Goal: Task Accomplishment & Management: Manage account settings

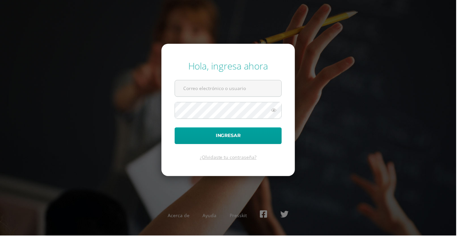
click at [260, 97] on input "text" at bounding box center [229, 89] width 107 height 16
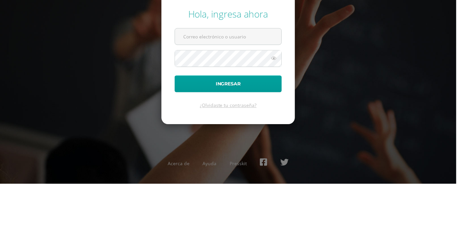
type input "[EMAIL_ADDRESS][DOMAIN_NAME]"
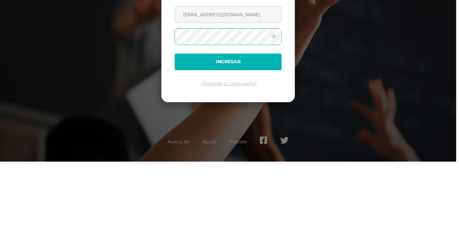
click at [233, 145] on button "Ingresar" at bounding box center [230, 136] width 108 height 17
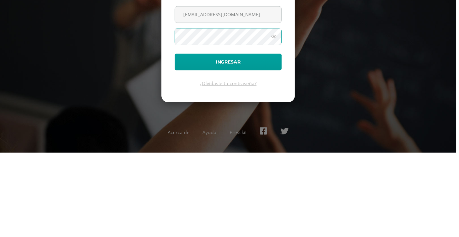
click at [280, 124] on icon at bounding box center [275, 120] width 9 height 8
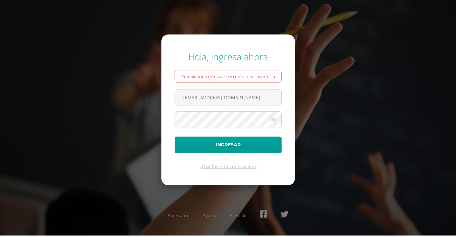
click at [280, 55] on form "Hola, ingresa ahora Combinación de usuario y contraseña incorrecta Camiloc2031@…" at bounding box center [229, 111] width 134 height 152
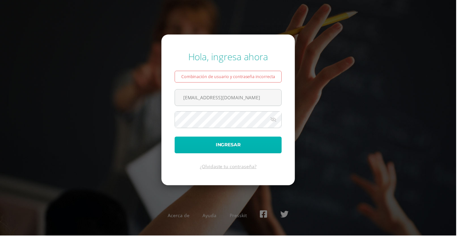
click at [243, 155] on button "Ingresar" at bounding box center [230, 146] width 108 height 17
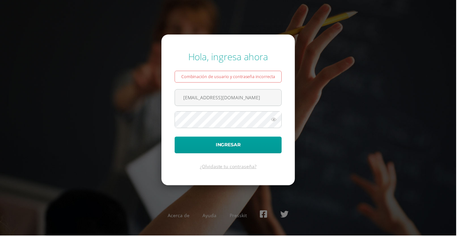
click at [271, 106] on input "[EMAIL_ADDRESS][DOMAIN_NAME]" at bounding box center [229, 98] width 107 height 16
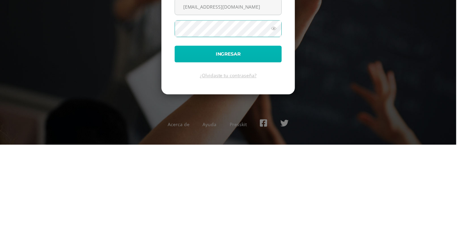
click at [267, 155] on button "Ingresar" at bounding box center [230, 146] width 108 height 17
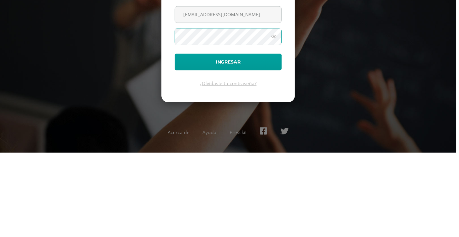
click at [276, 124] on icon at bounding box center [275, 120] width 9 height 8
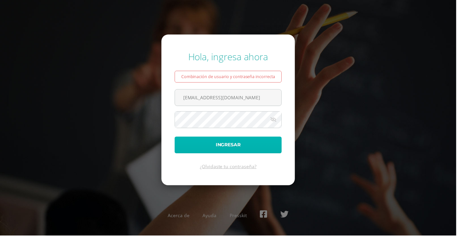
click at [226, 155] on button "Ingresar" at bounding box center [230, 146] width 108 height 17
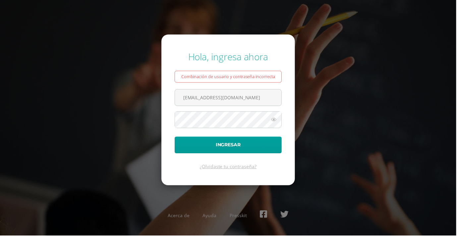
scroll to position [30, 0]
